Goal: Find specific page/section: Find specific page/section

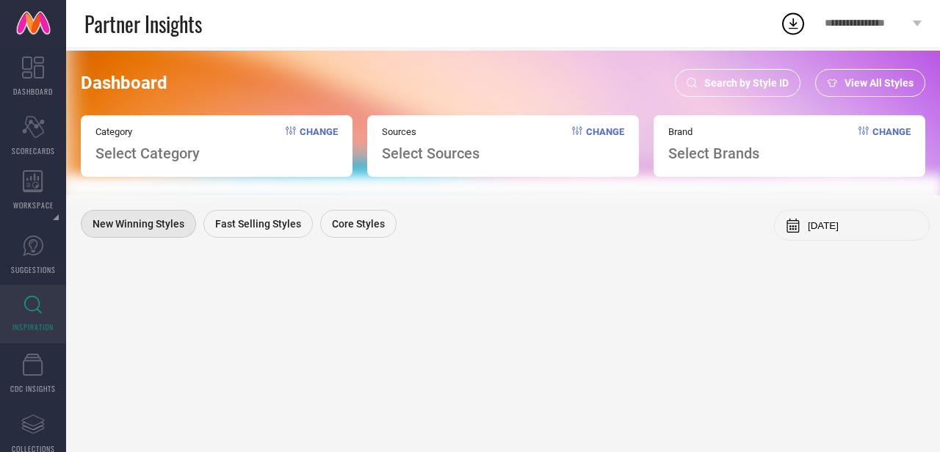
click at [764, 83] on span "Search by Style ID" at bounding box center [746, 83] width 84 height 12
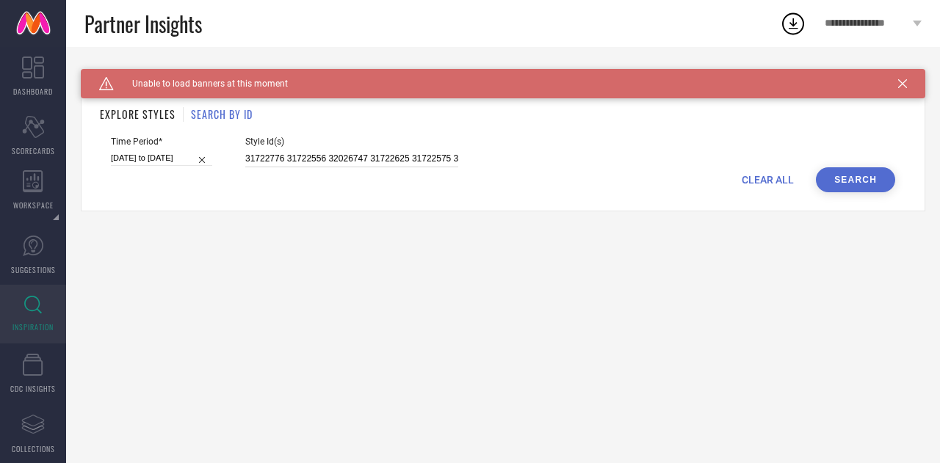
click at [433, 160] on input "31722776 31722556 32026747 31722625 31722575 32026588 31722766 31722601 3172256…" at bounding box center [351, 159] width 213 height 17
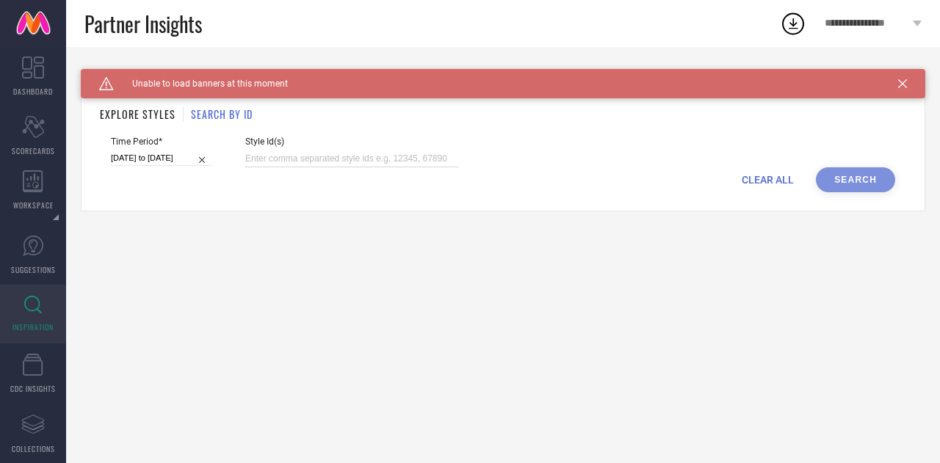
paste input "32026342 32026317 32026323 32026357 32026339 32026373 32026356 32026353 3202632…"
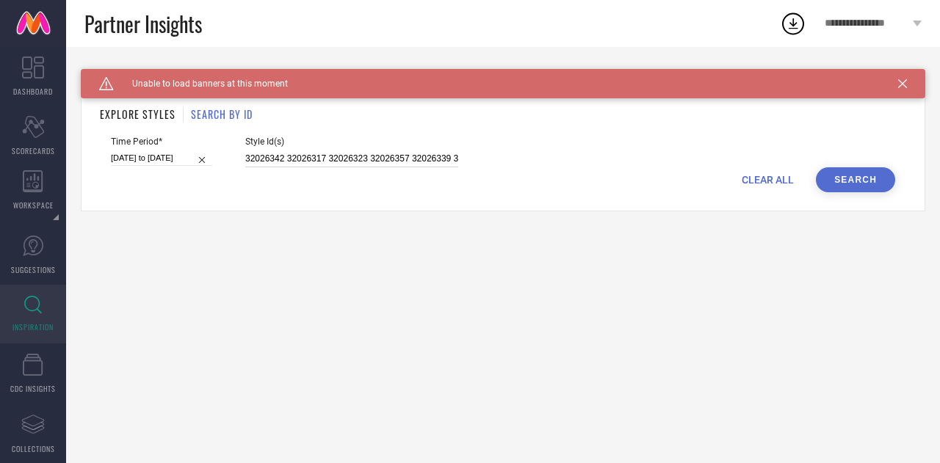
scroll to position [0, 408]
type input "32026342 32026317 32026323 32026357 32026339 32026373 32026356 32026353 3202632…"
click at [834, 180] on button "Search" at bounding box center [855, 179] width 79 height 25
select select "2025"
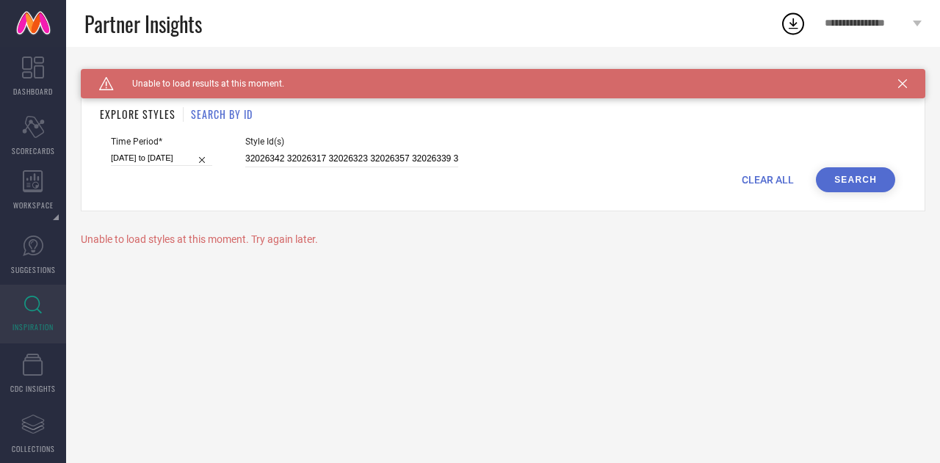
select select "1"
select select "2025"
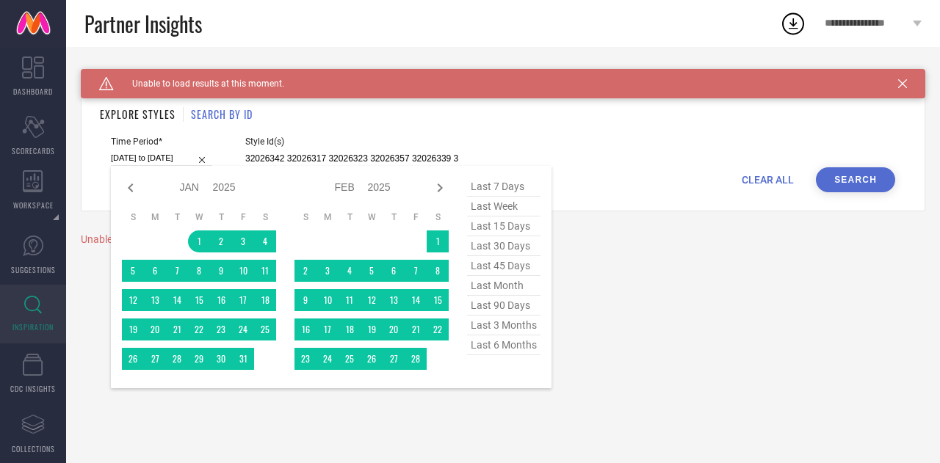
click at [145, 161] on input "01-01-2025 to 30-06-2025" at bounding box center [161, 158] width 101 height 15
click at [495, 347] on span "last 6 months" at bounding box center [503, 346] width 73 height 20
type input "[DATE] to [DATE]"
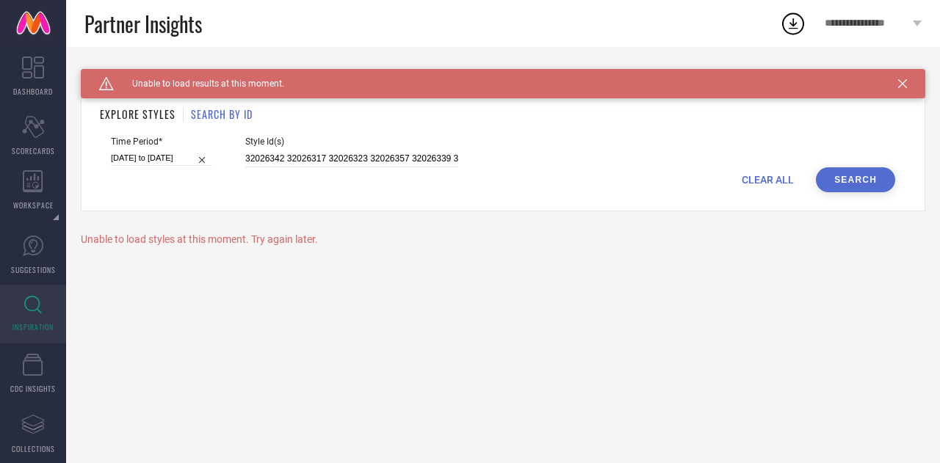
click at [849, 183] on button "Search" at bounding box center [855, 179] width 79 height 25
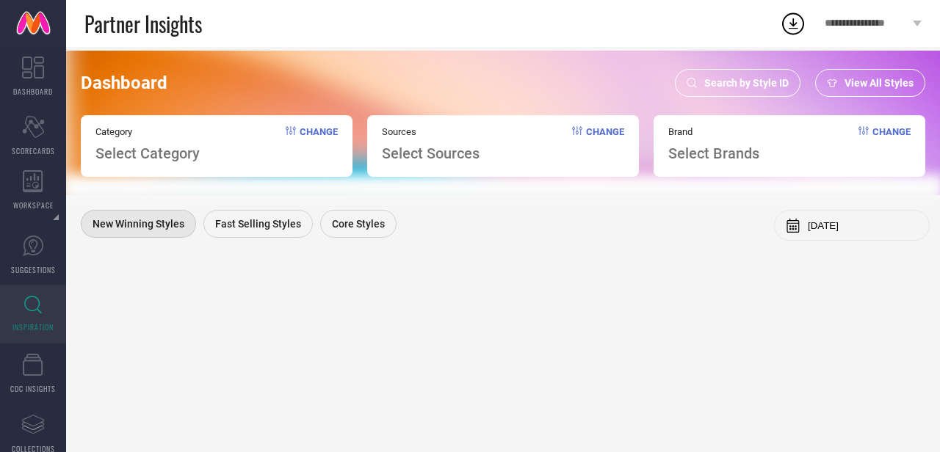
click at [736, 77] on span "Search by Style ID" at bounding box center [746, 83] width 84 height 12
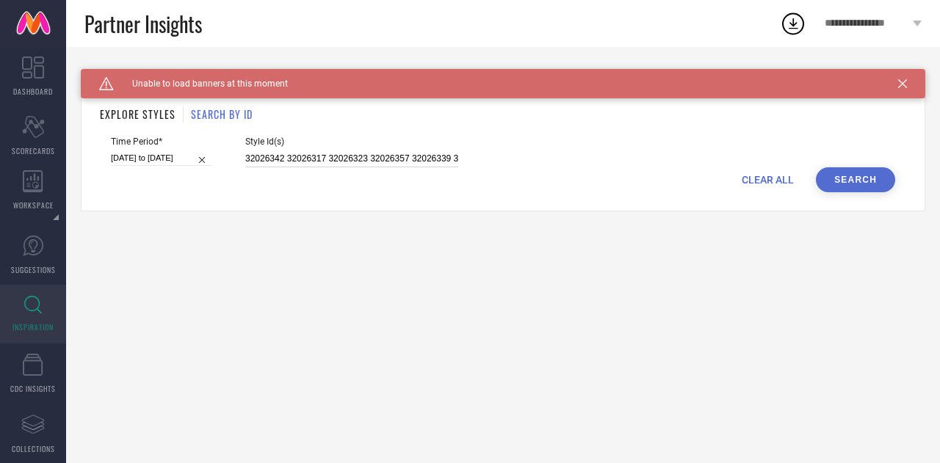
click at [319, 167] on input "32026342 32026317 32026323 32026357 32026339 32026373 32026356 32026353 3202632…" at bounding box center [351, 159] width 213 height 17
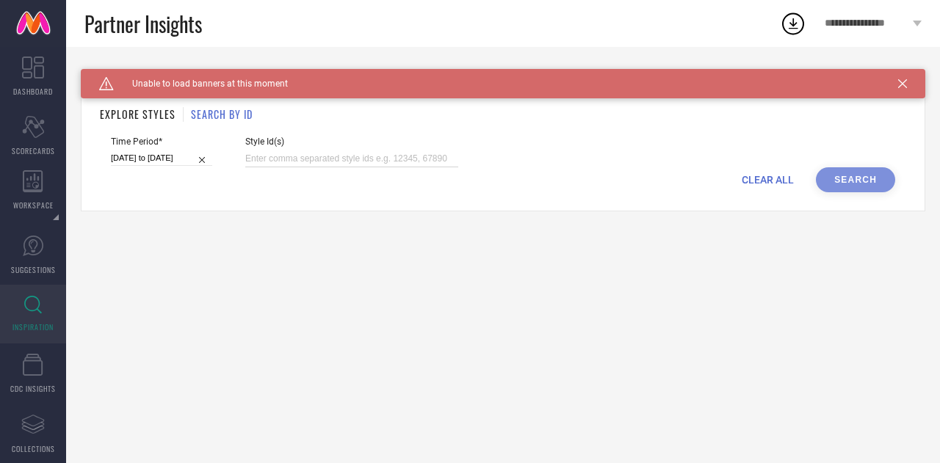
paste input "32026342 32026317 32026323 32026357 32026339 32026373 32026356 32026353 3202632…"
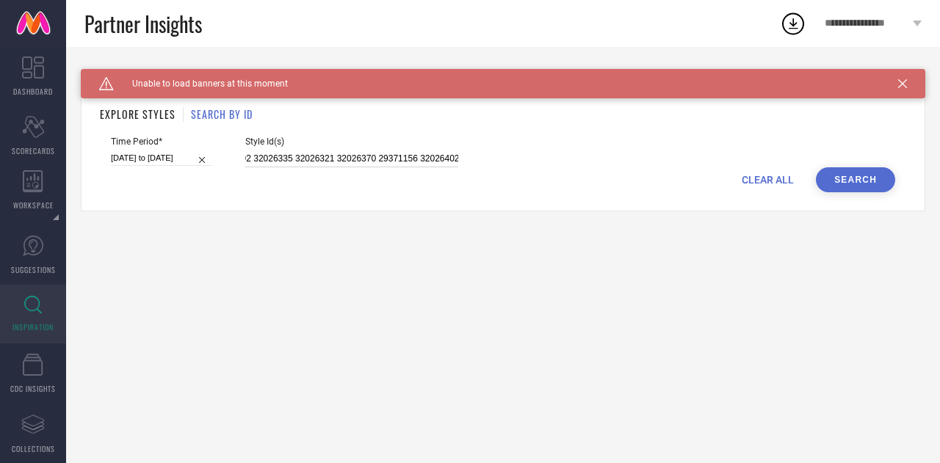
type input "32026342 32026317 32026323 32026357 32026339 32026373 32026356 32026353 3202632…"
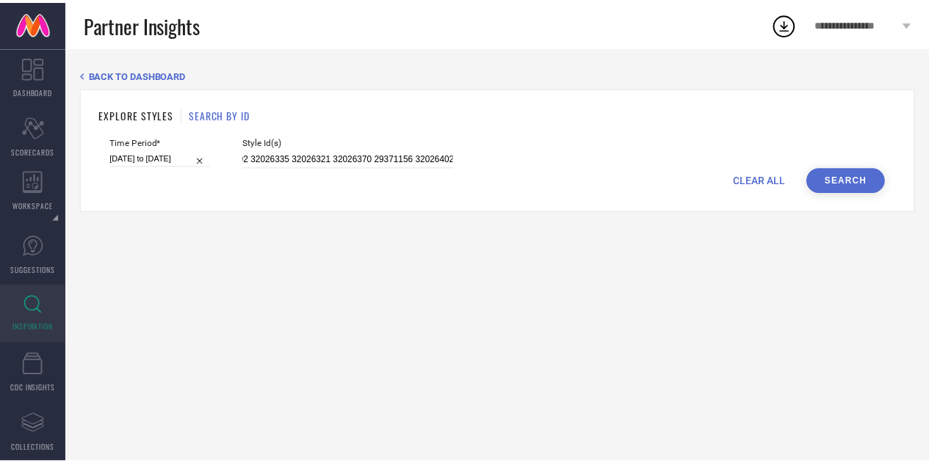
scroll to position [0, 0]
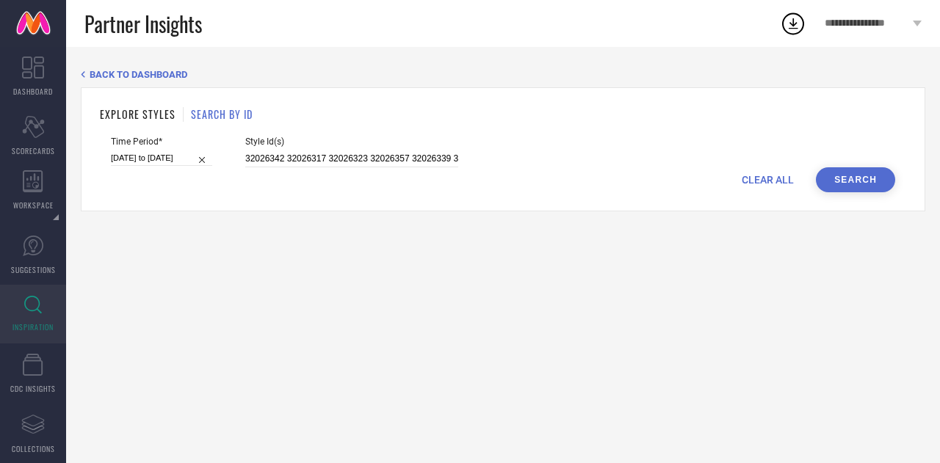
click at [849, 185] on button "Search" at bounding box center [855, 179] width 79 height 25
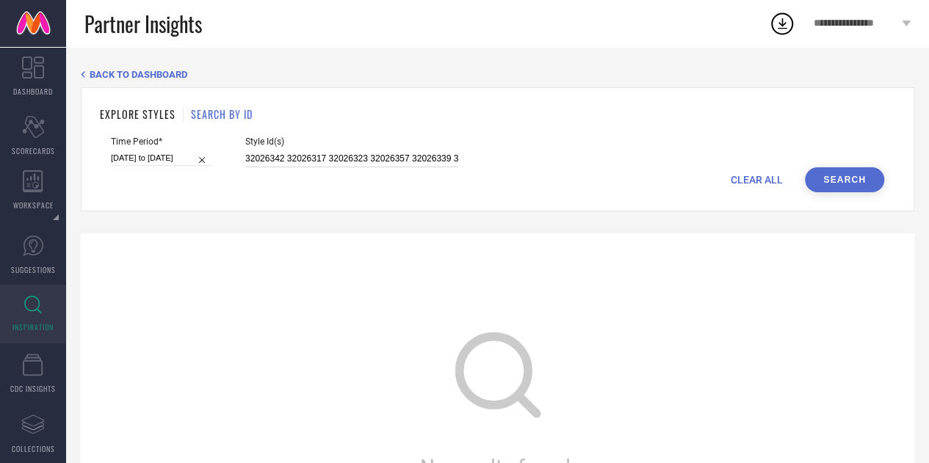
click at [383, 161] on input "32026342 32026317 32026323 32026357 32026339 32026373 32026356 32026353 3202632…" at bounding box center [351, 159] width 213 height 17
